Goal: Information Seeking & Learning: Learn about a topic

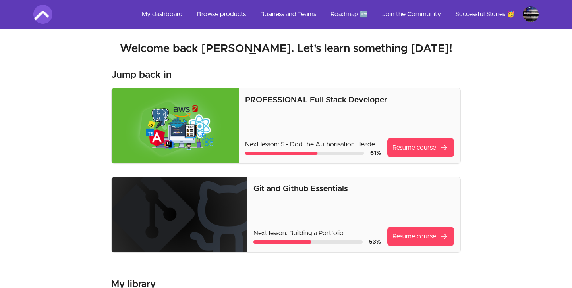
click at [412, 151] on link "Resume course arrow_forward" at bounding box center [420, 147] width 67 height 19
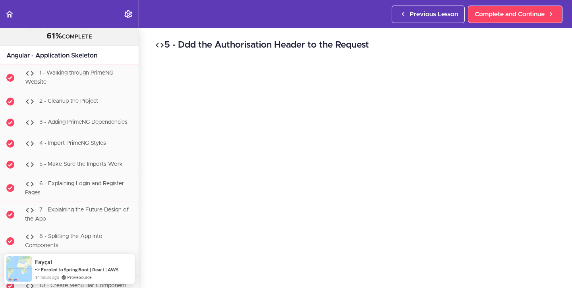
scroll to position [15231, 0]
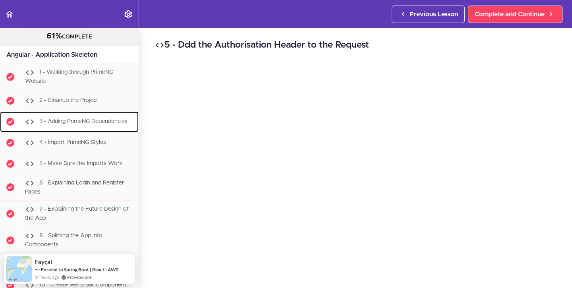
click at [108, 119] on span "3 - Adding PrimeNG Dependencies" at bounding box center [83, 122] width 88 height 6
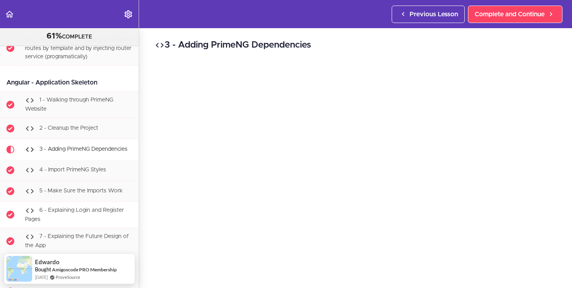
scroll to position [15204, 0]
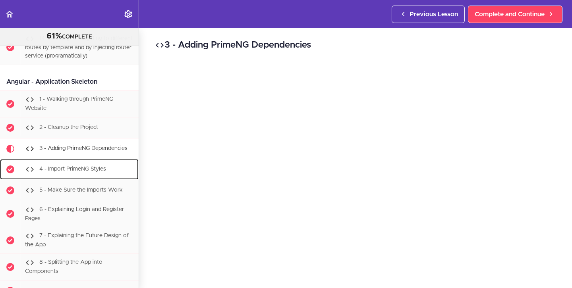
click at [95, 166] on span "4 - Import PrimeNG Styles" at bounding box center [72, 169] width 67 height 6
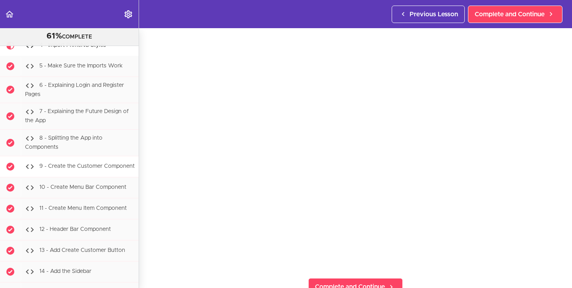
scroll to position [15329, 0]
click at [96, 184] on span "10 - Create Menu Bar Component" at bounding box center [82, 187] width 87 height 6
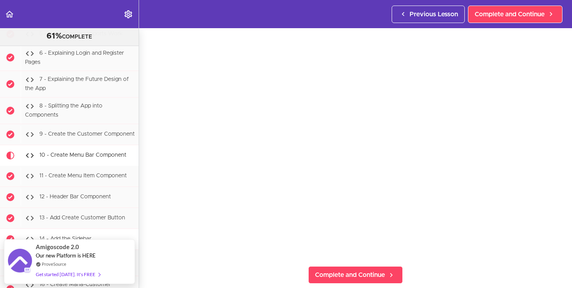
scroll to position [15360, 0]
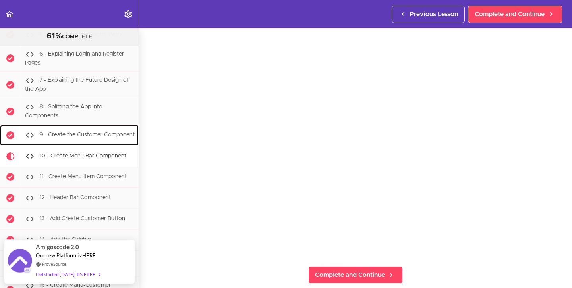
click at [74, 132] on span "9 - Create the Customer Component" at bounding box center [86, 135] width 95 height 6
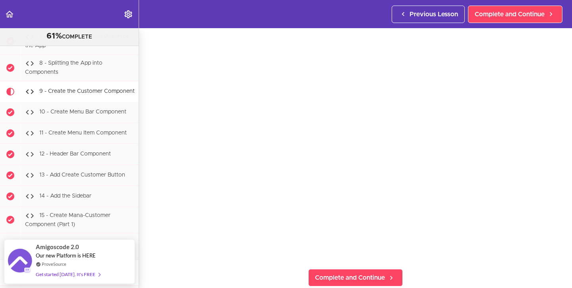
scroll to position [33, 0]
